Goal: Task Accomplishment & Management: Manage account settings

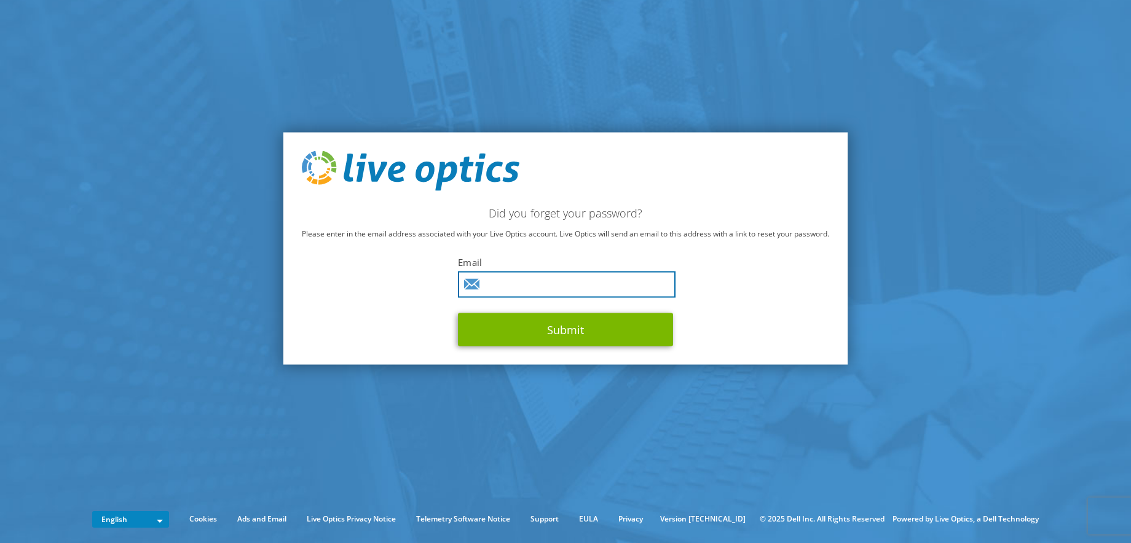
click at [567, 293] on input "text" at bounding box center [567, 285] width 218 height 26
paste input "Arthur.Chabot@rci.rogers.com"
type input "Arthur.Chabot@rci.rogers.com"
click at [458, 314] on button "Submit" at bounding box center [565, 330] width 215 height 33
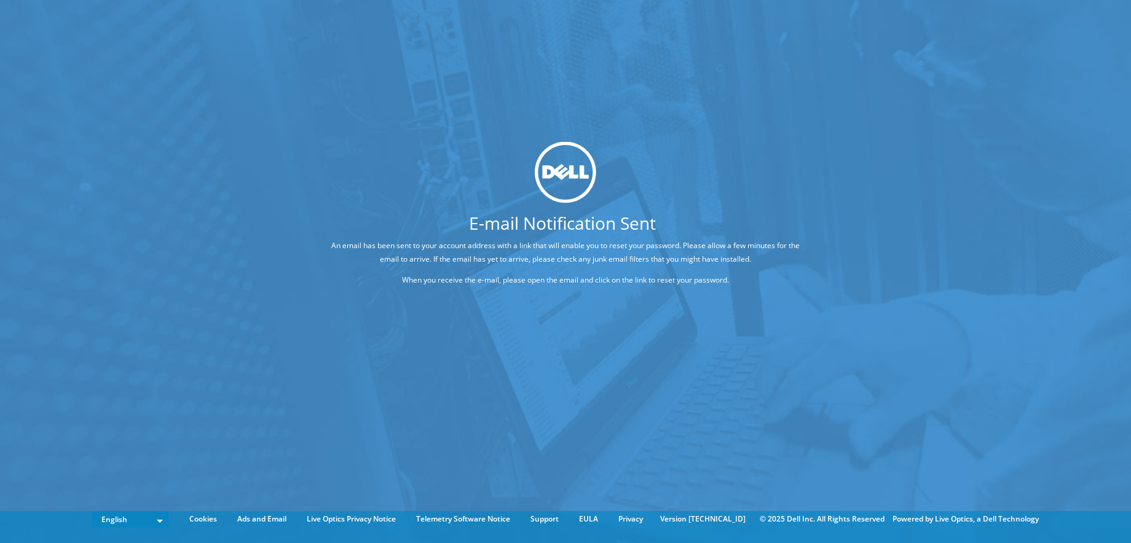
click at [42, 92] on div "E-mail Notification Sent An email has been sent to your account address with a …" at bounding box center [565, 253] width 1131 height 507
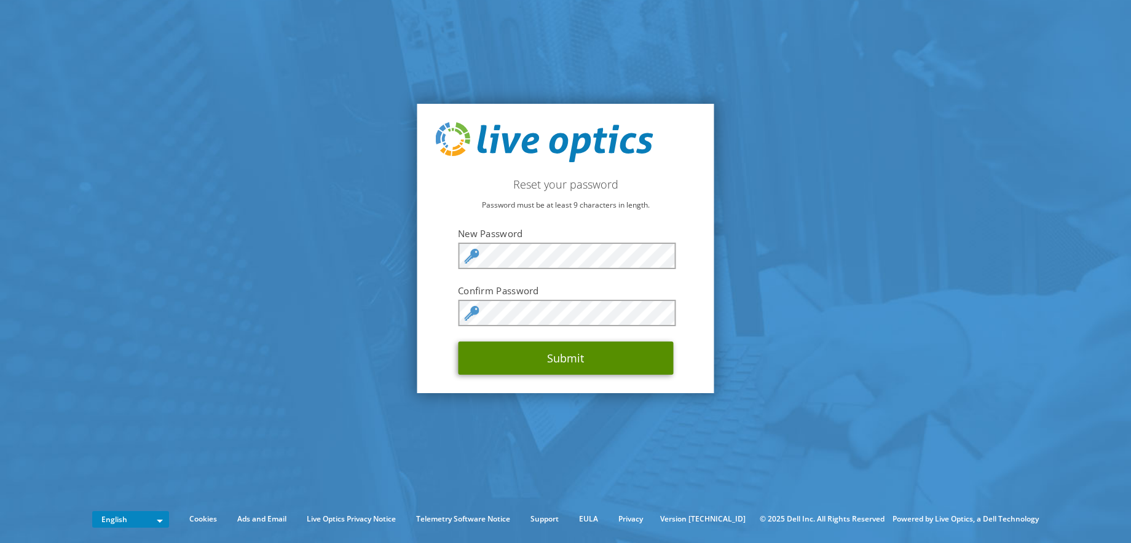
click at [557, 355] on button "Submit" at bounding box center [565, 358] width 215 height 33
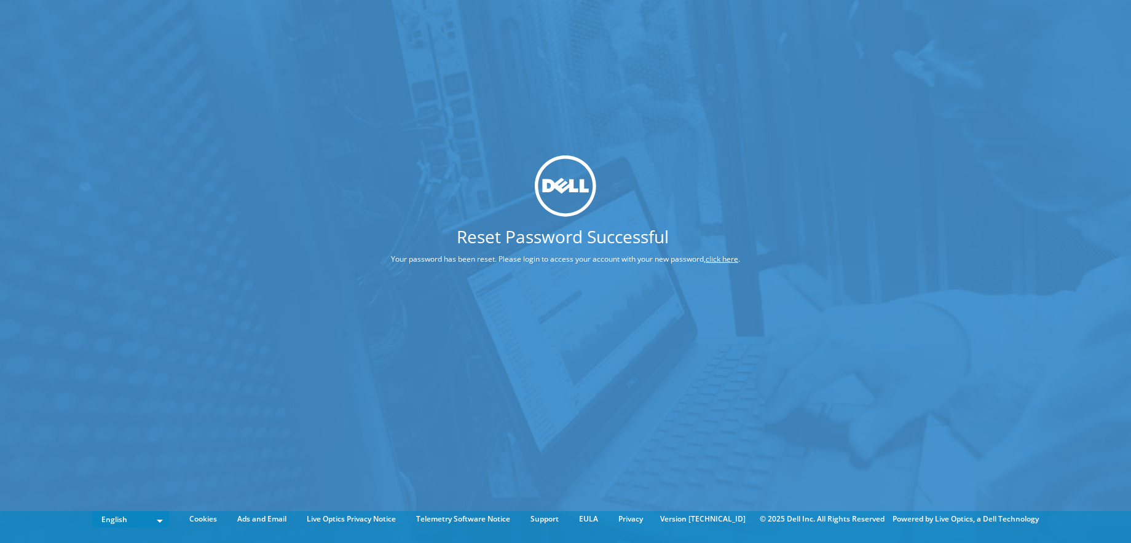
click at [859, 198] on div "Reset Password Successful Your password has been reset. Please login to access …" at bounding box center [565, 253] width 1131 height 507
